Goal: Transaction & Acquisition: Purchase product/service

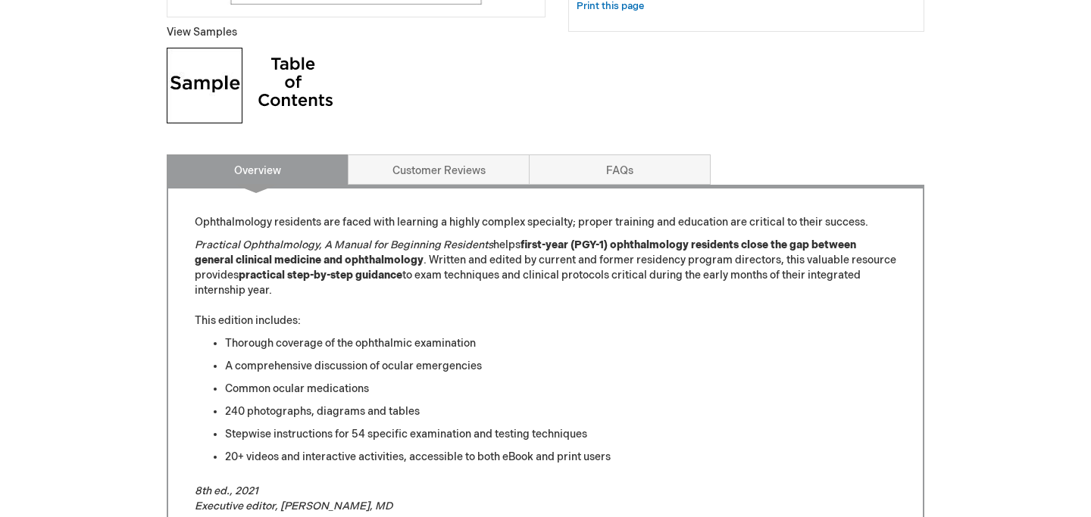
scroll to position [620, 0]
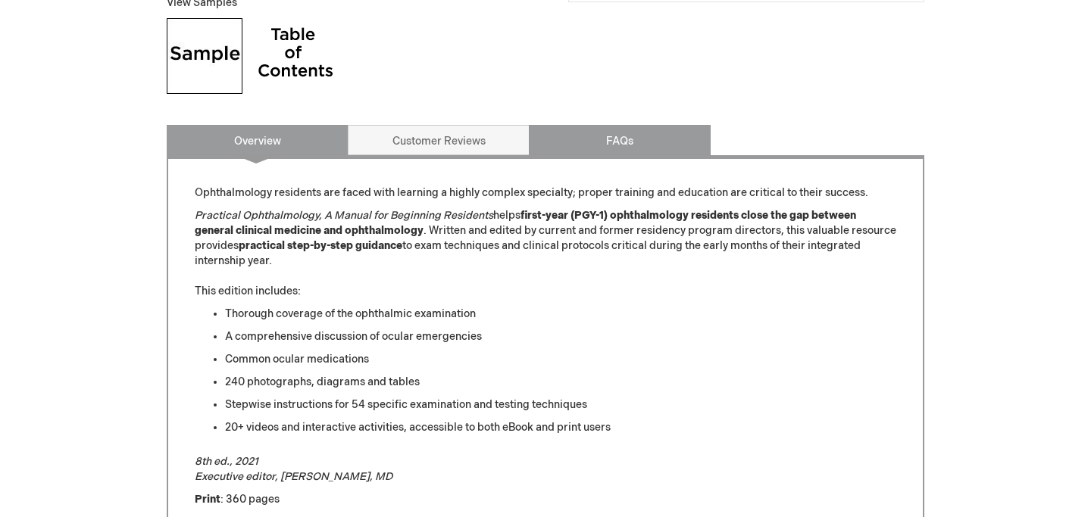
click at [629, 148] on link "FAQs" at bounding box center [620, 140] width 182 height 30
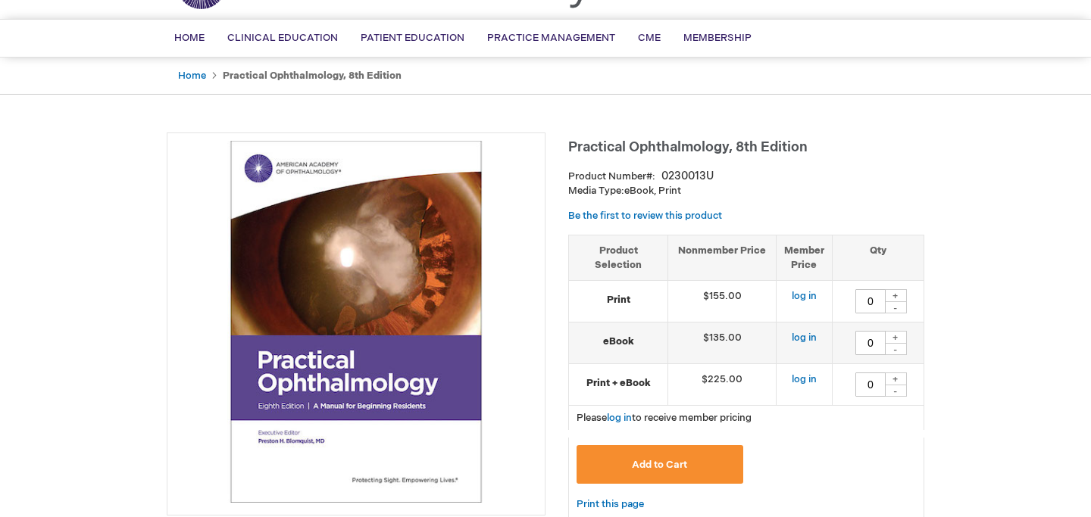
scroll to position [0, 0]
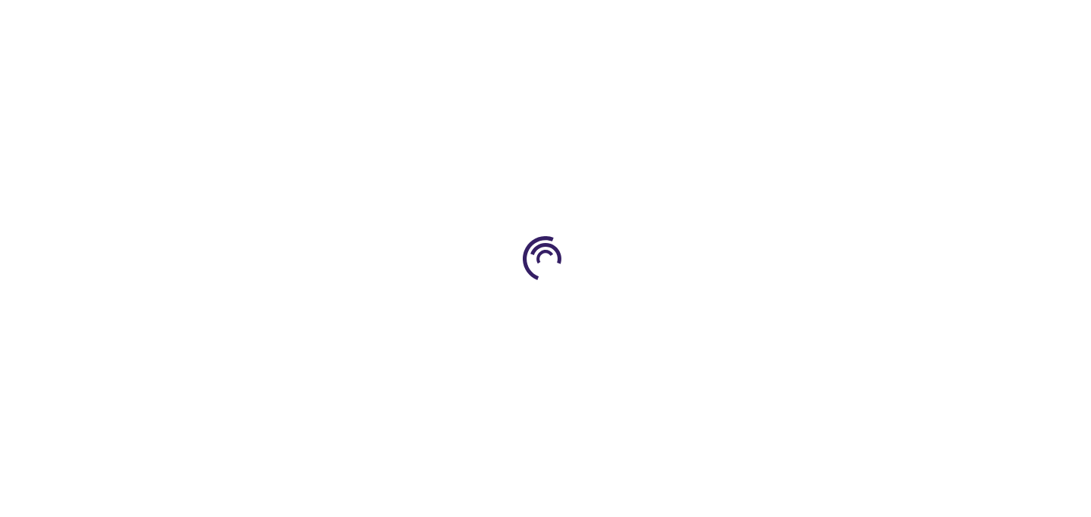
type input "0"
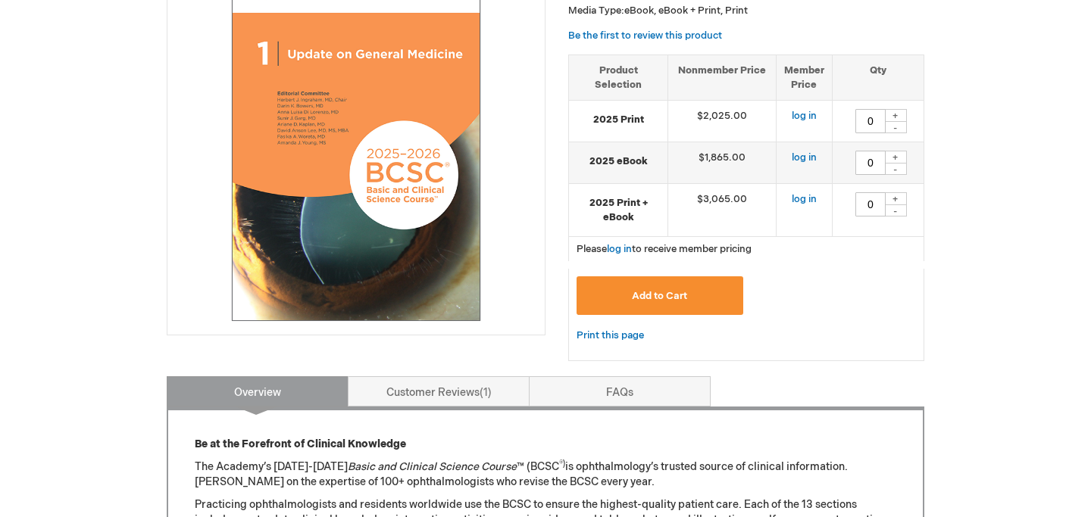
scroll to position [359, 0]
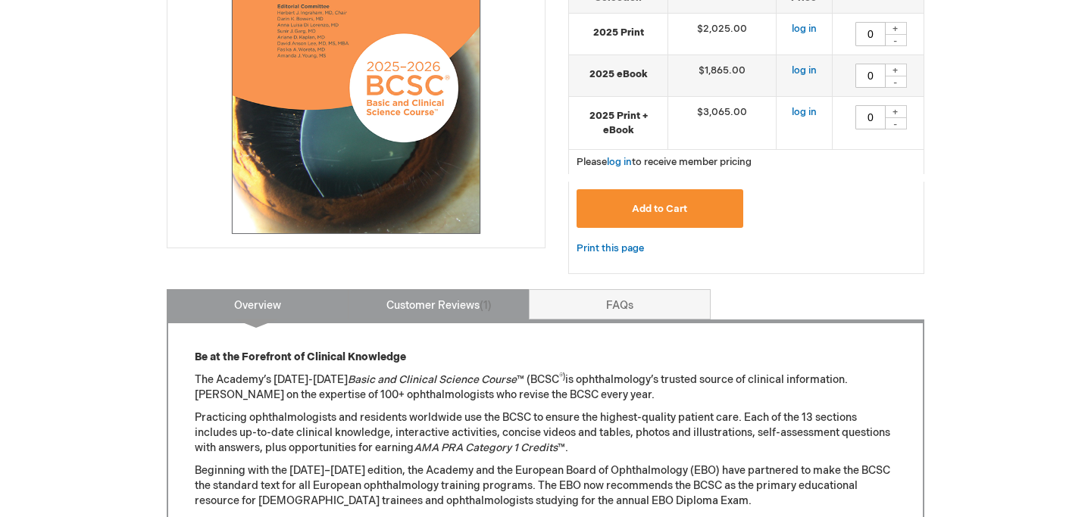
click at [491, 308] on span "1" at bounding box center [486, 305] width 12 height 13
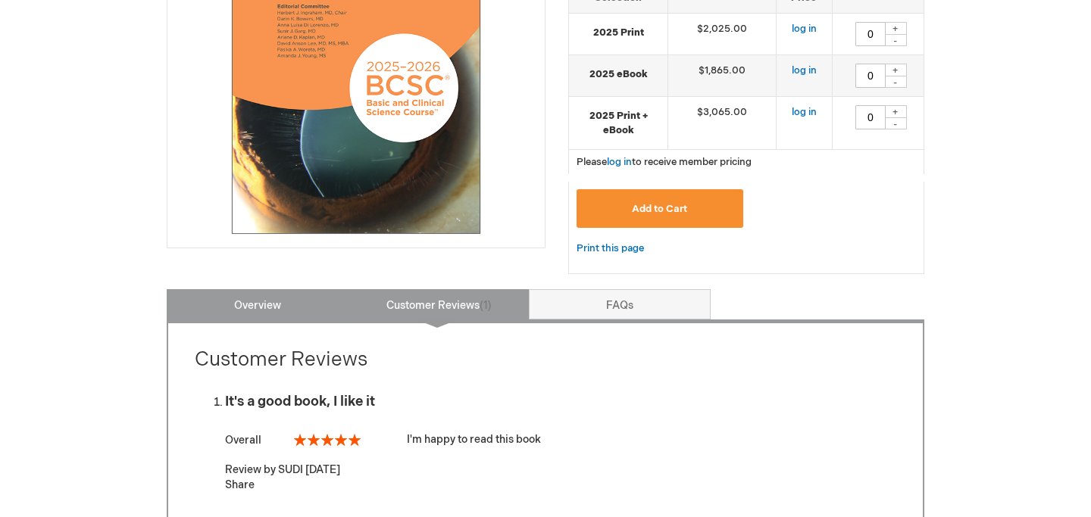
click at [331, 312] on link "Overview" at bounding box center [258, 304] width 182 height 30
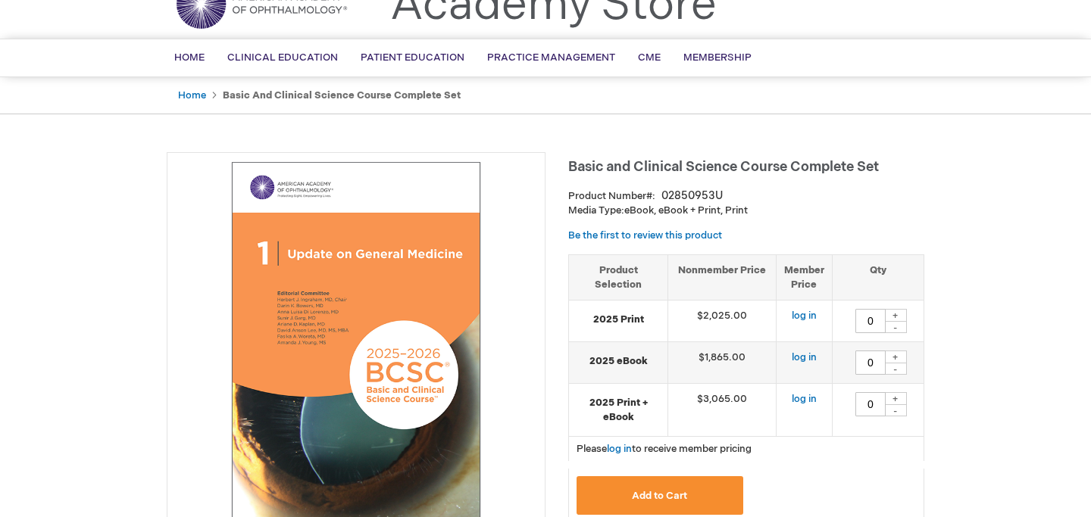
scroll to position [0, 0]
